Goal: Task Accomplishment & Management: Manage account settings

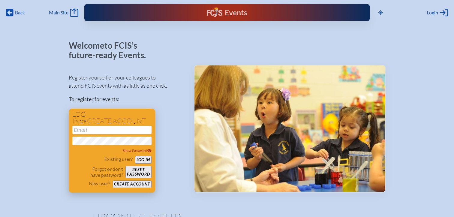
type input "[EMAIL_ADDRESS][DOMAIN_NAME]"
drag, startPoint x: 138, startPoint y: 158, endPoint x: 150, endPoint y: 157, distance: 12.4
click at [138, 159] on button "Log in" at bounding box center [143, 160] width 17 height 8
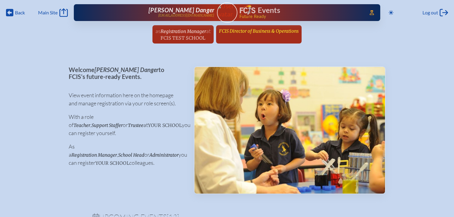
click at [252, 28] on span "FCIS Director of Business & Operations" at bounding box center [259, 31] width 80 height 6
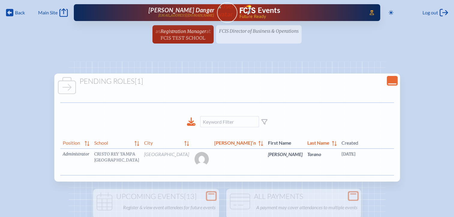
scroll to position [0, 6]
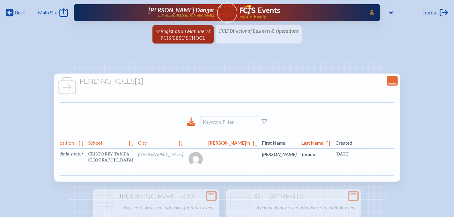
click at [447, 168] on link "edit Person’s Details" at bounding box center [457, 163] width 20 height 19
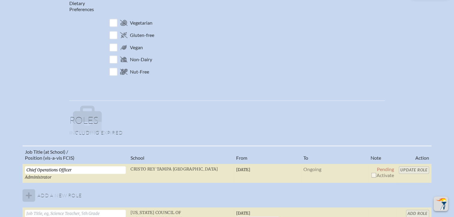
scroll to position [360, 0]
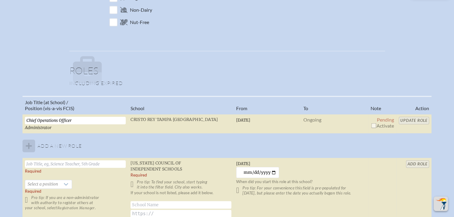
click at [375, 126] on input "checkbox" at bounding box center [373, 125] width 5 height 5
checkbox input "true"
click at [413, 119] on input "Update Role" at bounding box center [414, 121] width 30 height 8
